Goal: Task Accomplishment & Management: Manage account settings

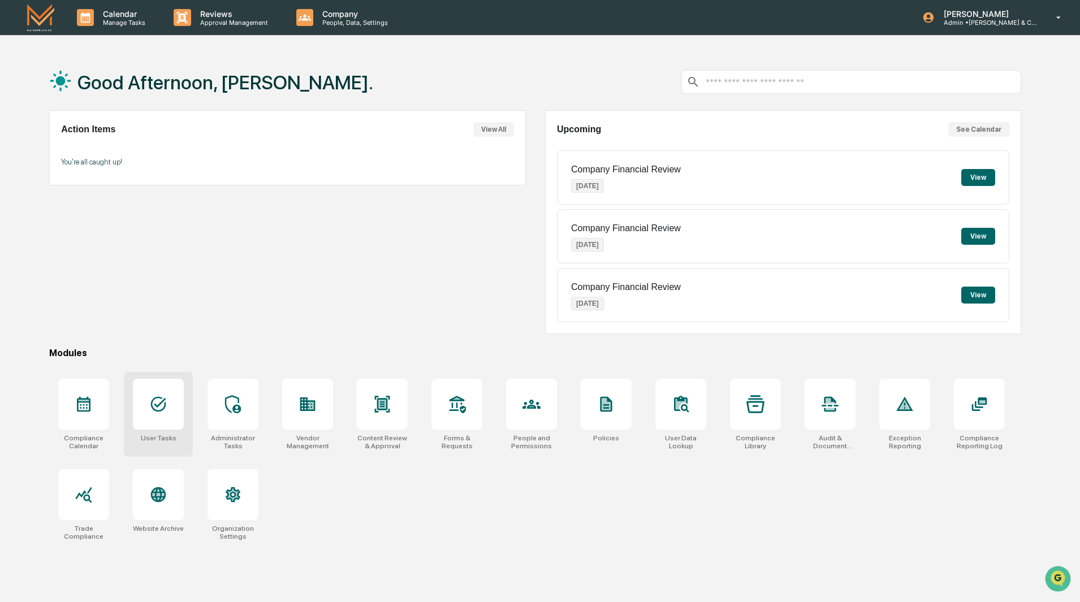
click at [163, 411] on icon at bounding box center [158, 404] width 18 height 18
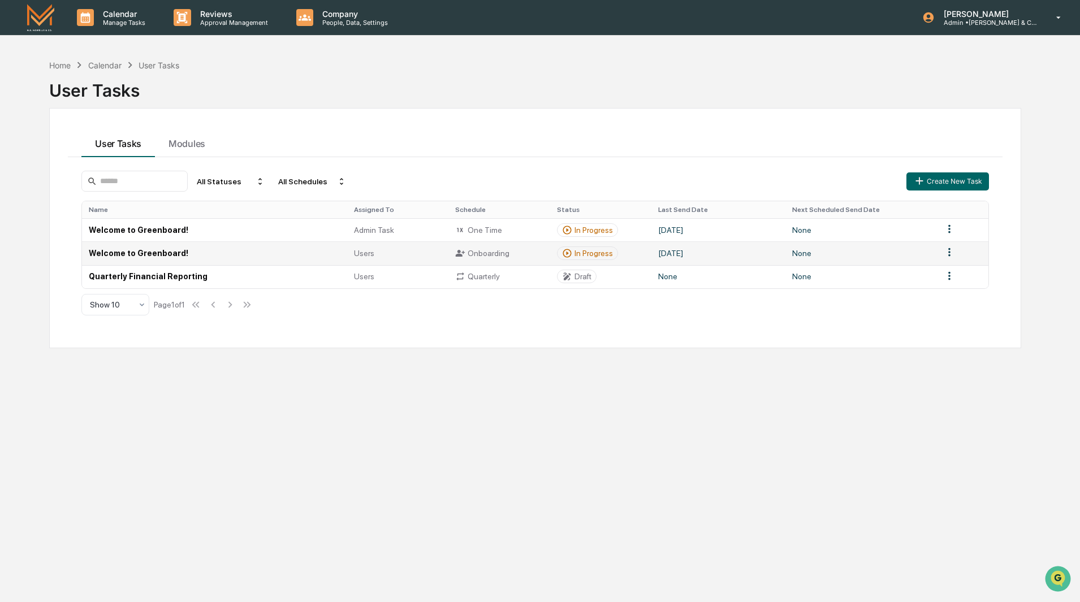
click at [140, 253] on td "Welcome to Greenboard!" at bounding box center [214, 252] width 265 height 23
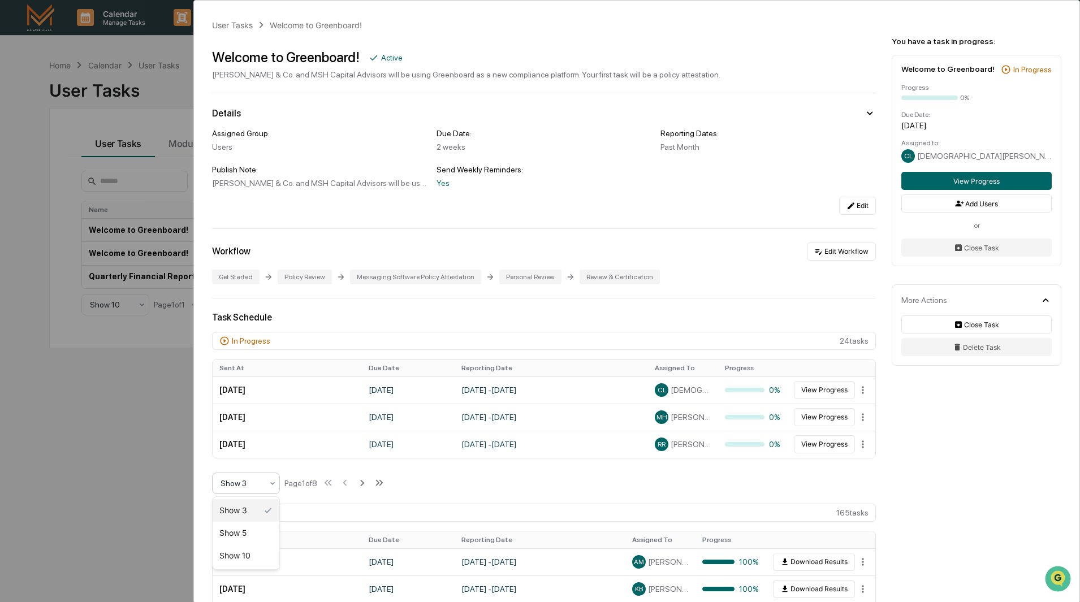
click at [246, 483] on div at bounding box center [242, 483] width 42 height 11
click at [251, 558] on div "Show 10" at bounding box center [246, 556] width 67 height 23
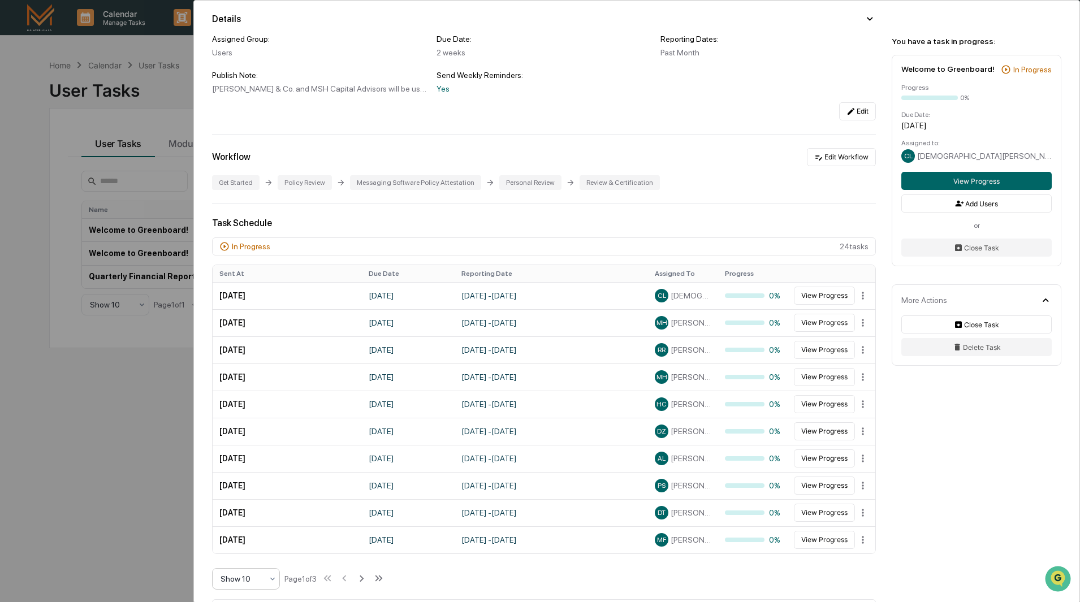
scroll to position [113, 0]
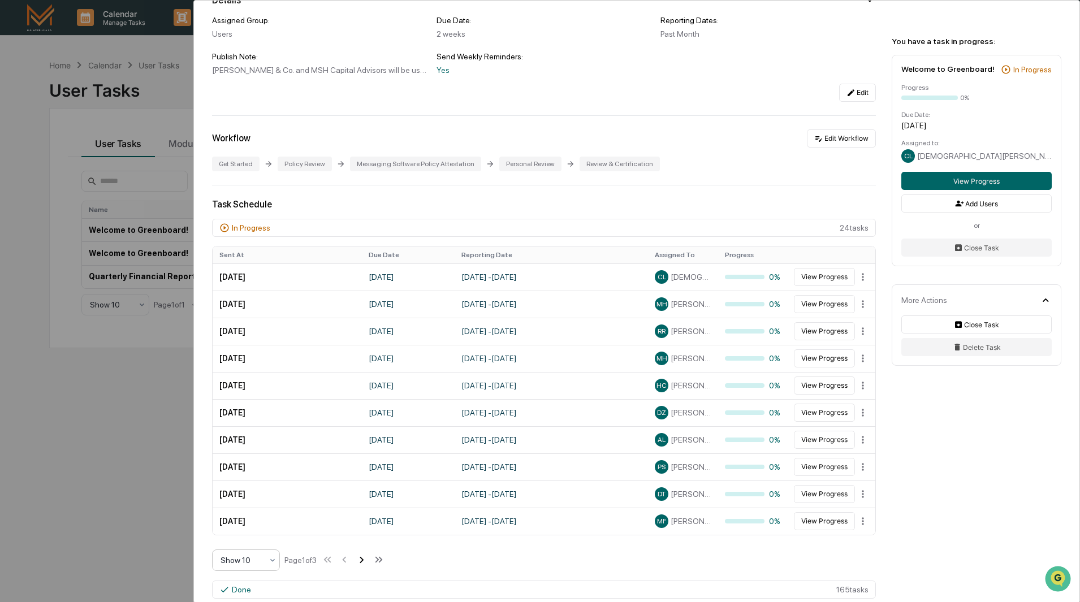
click at [364, 558] on icon at bounding box center [361, 560] width 12 height 12
click at [364, 558] on icon at bounding box center [362, 560] width 12 height 12
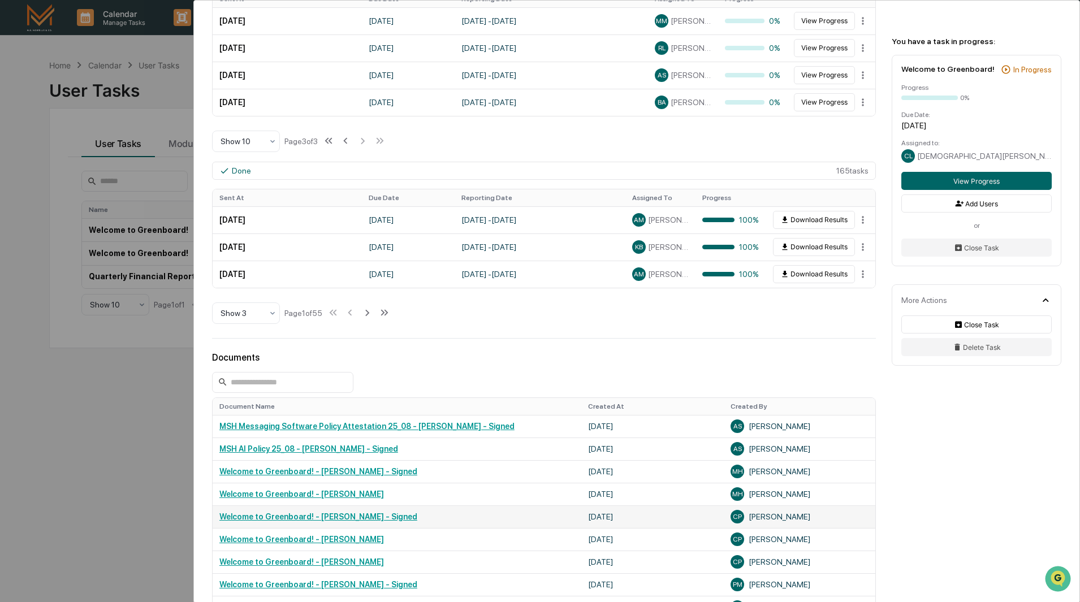
scroll to position [396, 0]
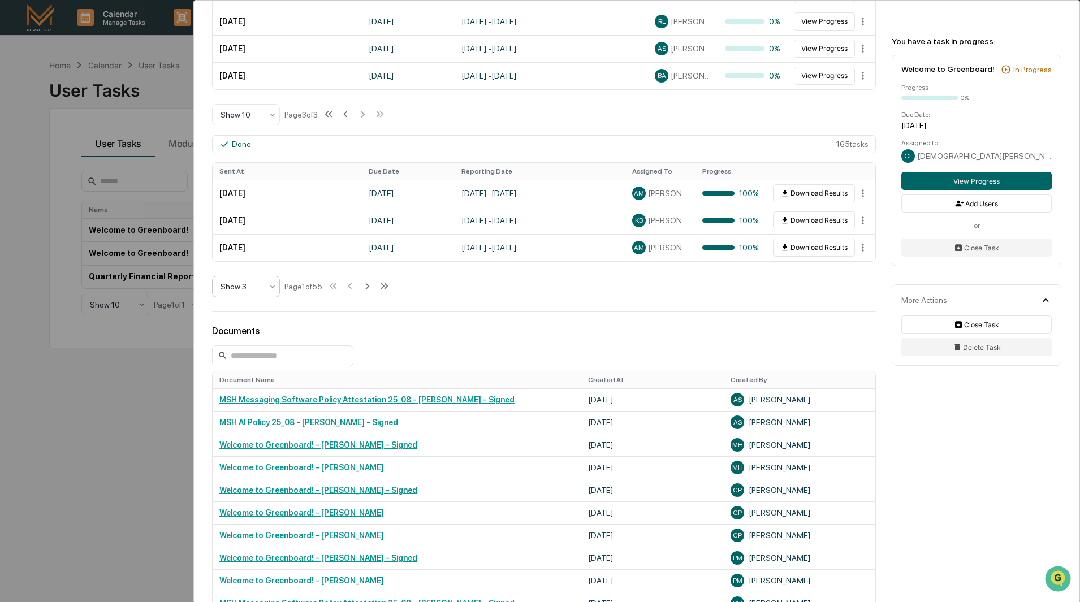
click at [274, 288] on icon at bounding box center [272, 286] width 9 height 9
click at [245, 361] on div "Show 10" at bounding box center [246, 359] width 67 height 23
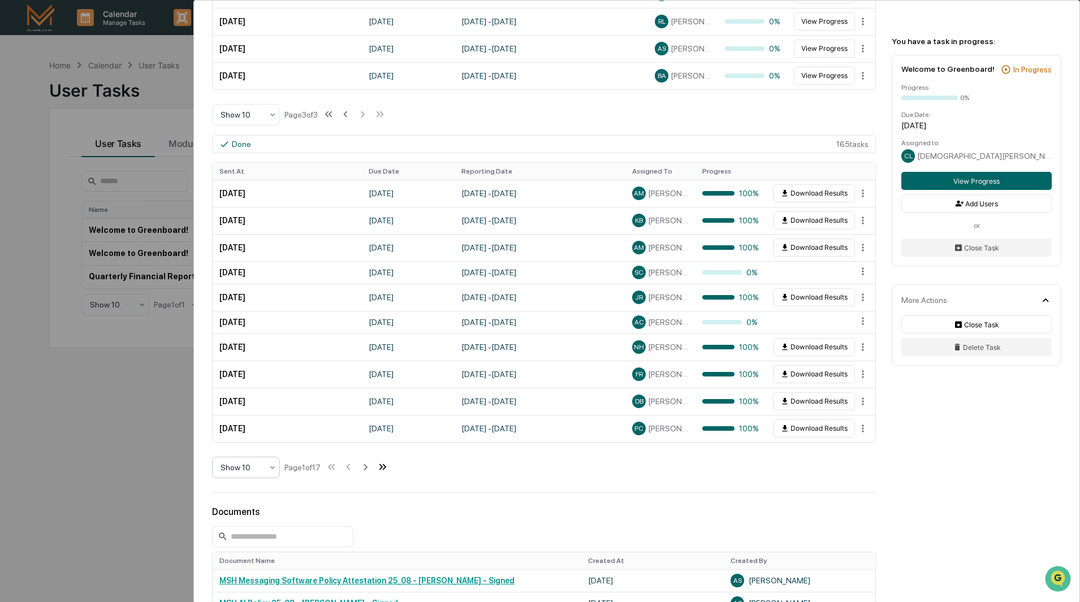
click at [385, 469] on icon at bounding box center [383, 467] width 12 height 12
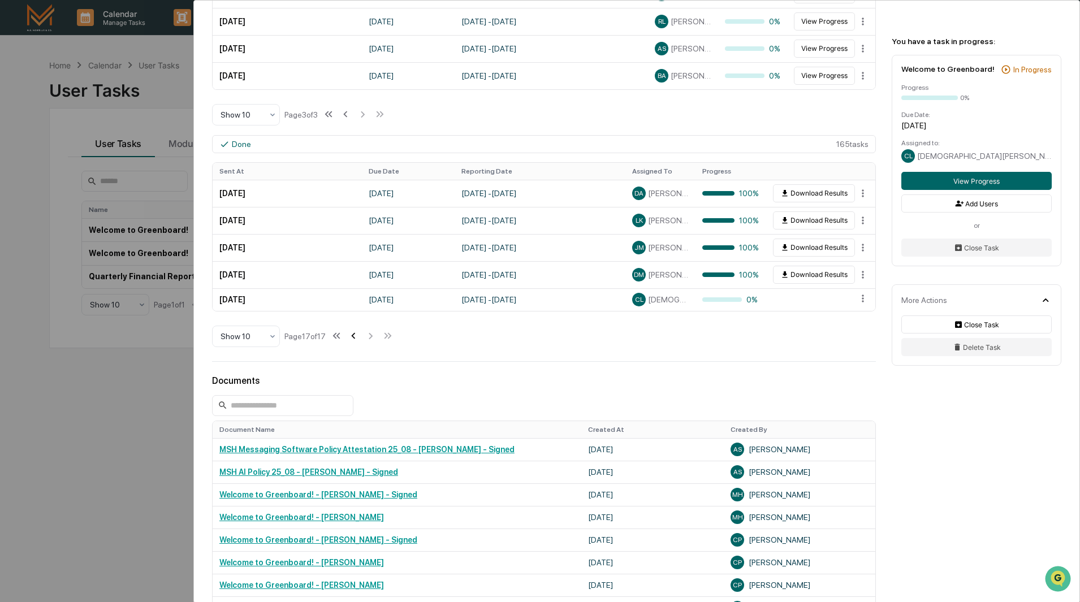
click at [356, 337] on icon at bounding box center [354, 336] width 4 height 6
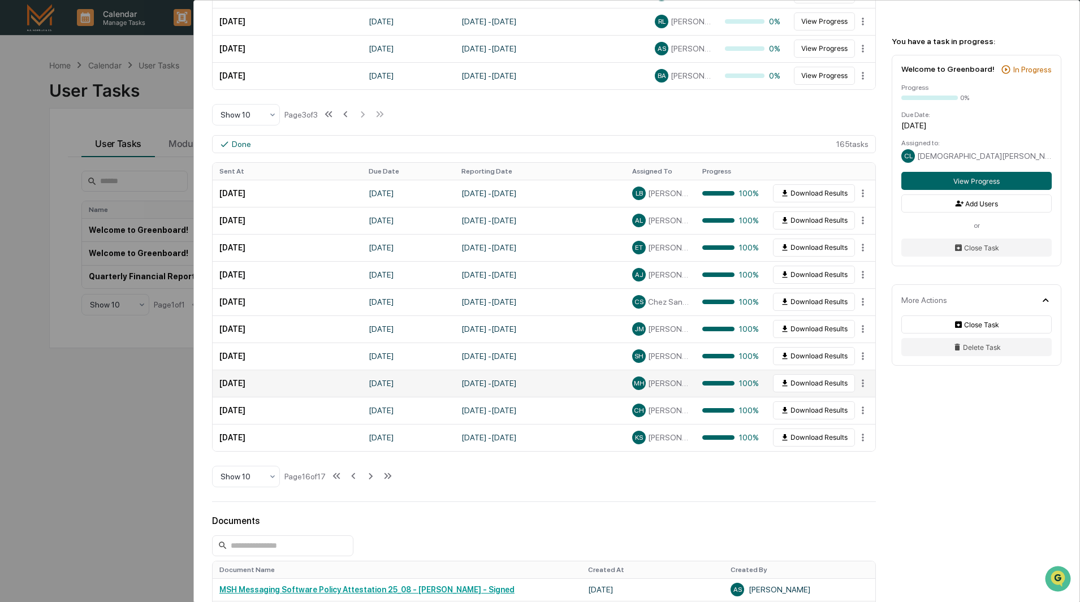
click at [563, 381] on td "[DATE] - [DATE]" at bounding box center [540, 383] width 171 height 27
click at [855, 385] on html "Calendar Manage Tasks Reviews Approval Management Company People, Data, Setting…" at bounding box center [540, 301] width 1080 height 602
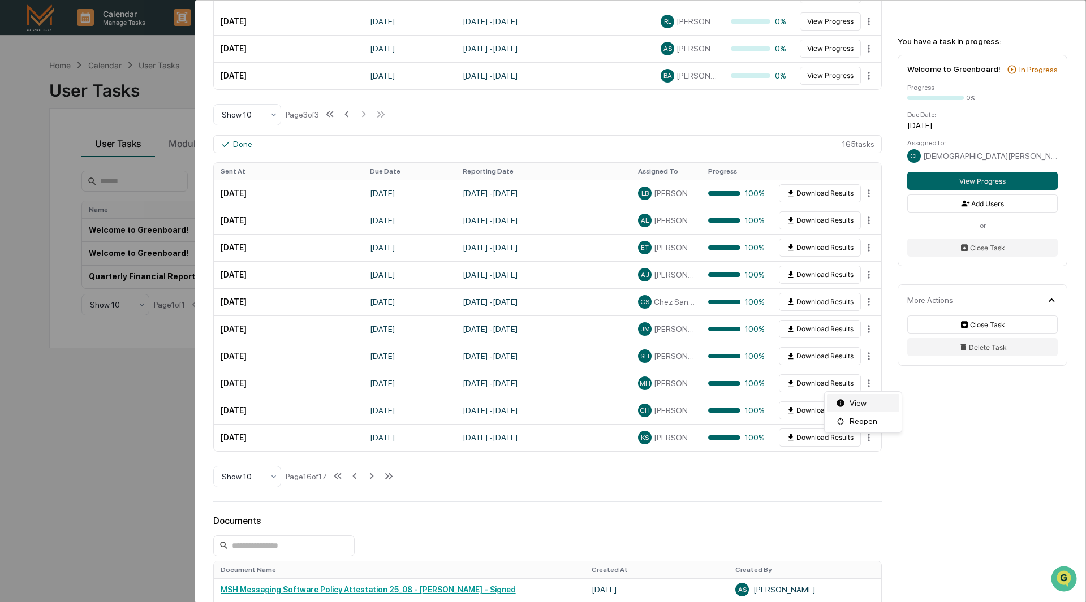
click at [859, 402] on div "View" at bounding box center [863, 403] width 72 height 18
